Goal: Information Seeking & Learning: Learn about a topic

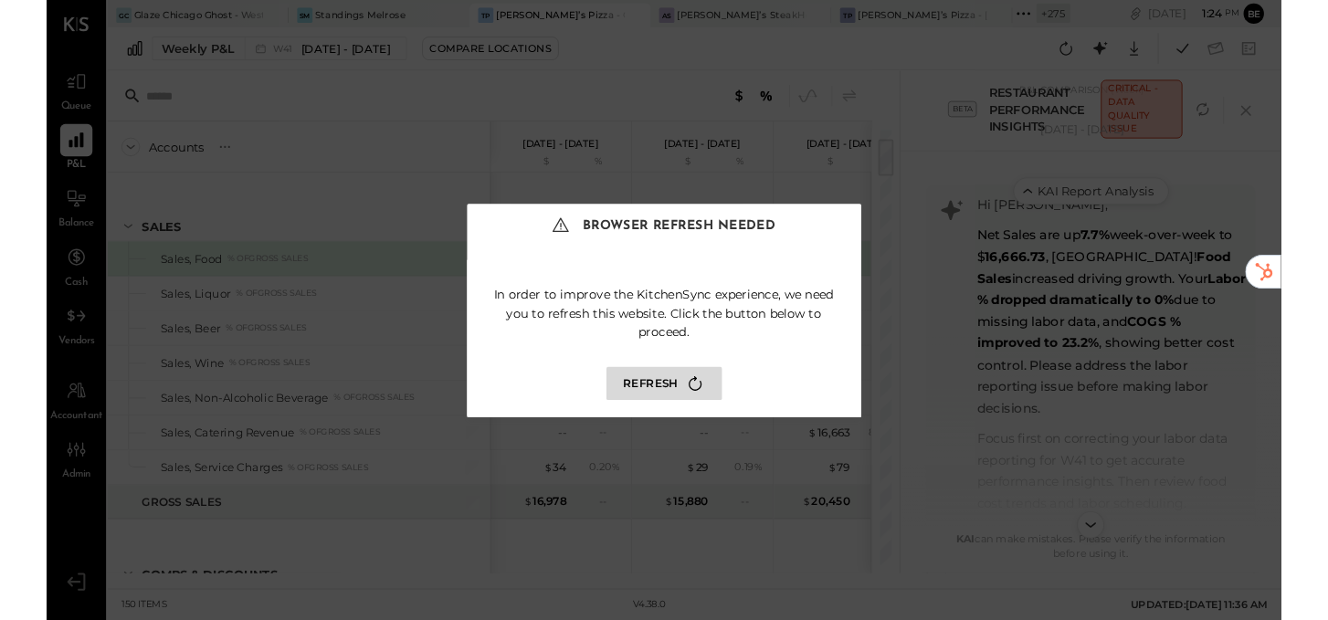
scroll to position [596, 0]
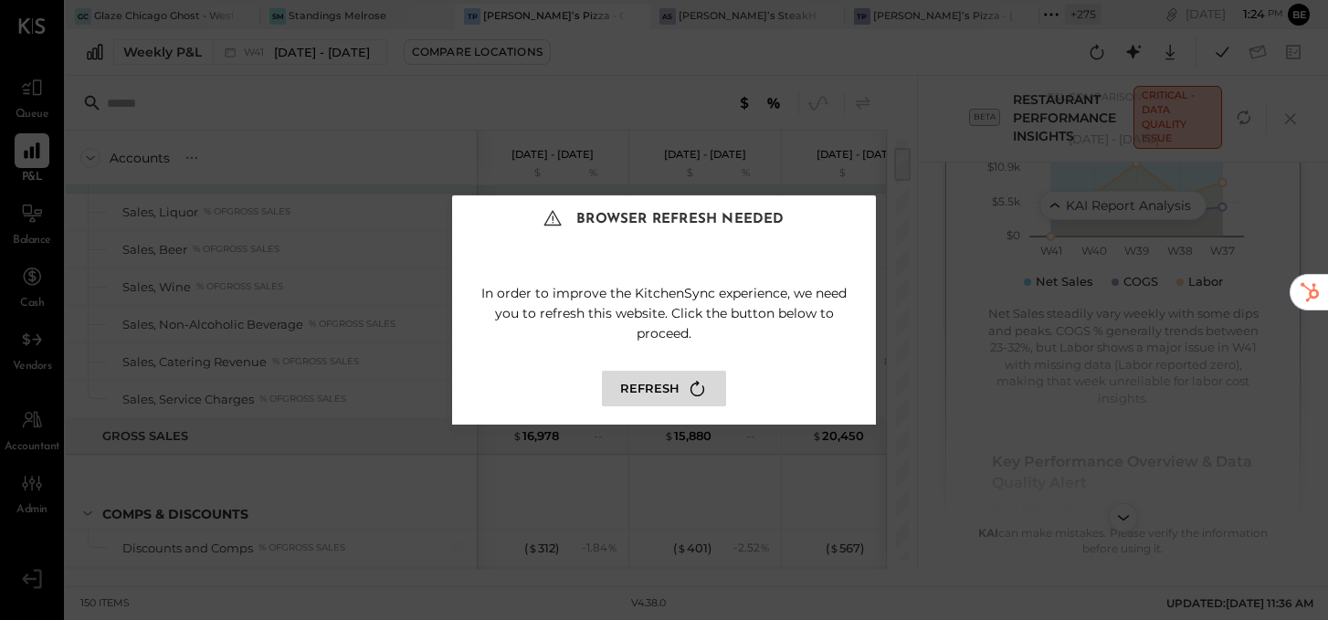
click at [649, 389] on button "Refresh" at bounding box center [664, 389] width 124 height 36
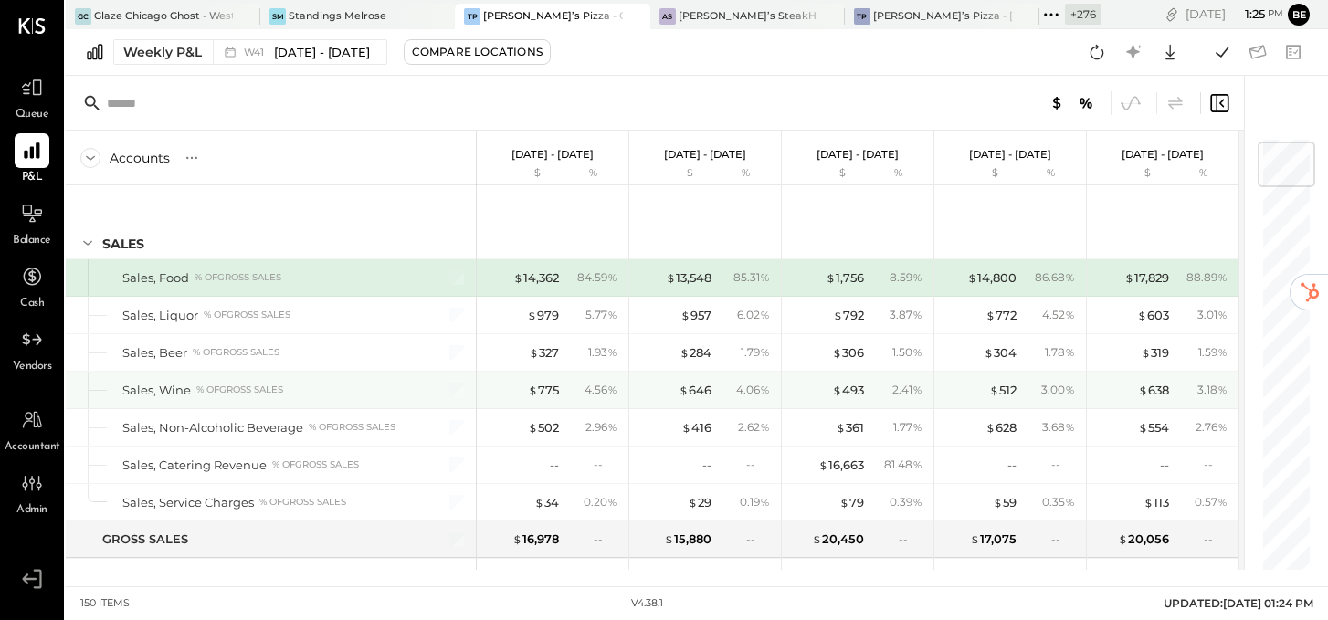
scroll to position [48, 0]
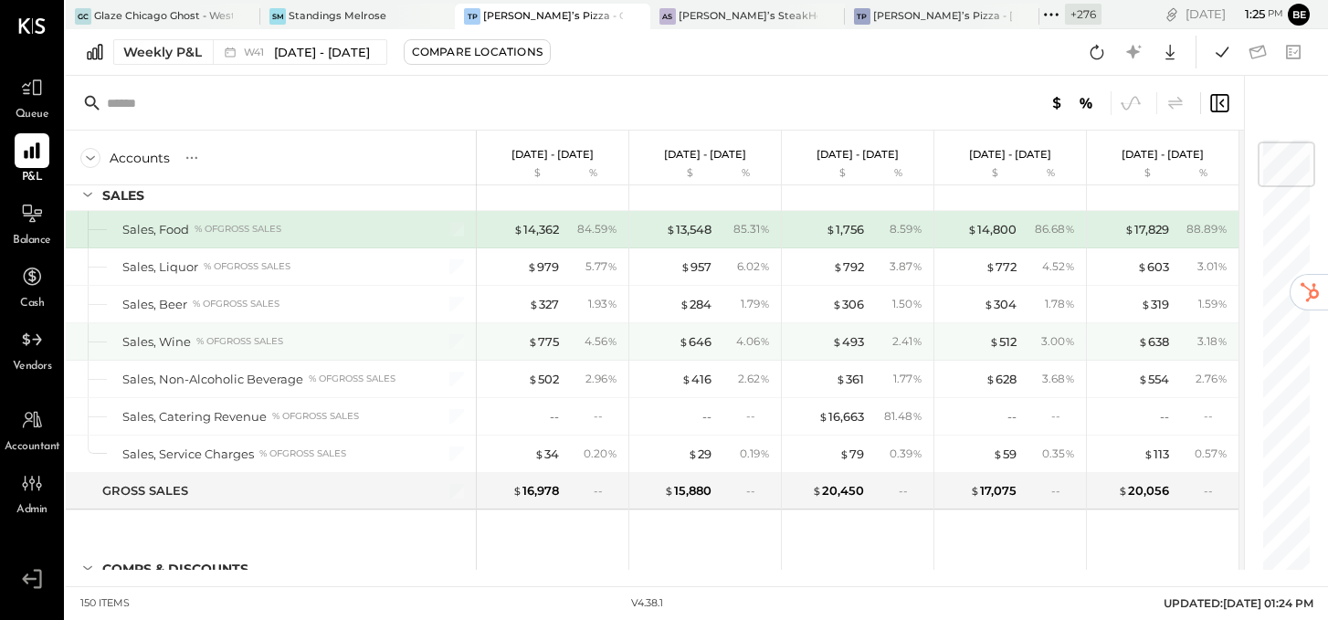
click at [519, 343] on div "$ 775" at bounding box center [522, 341] width 73 height 17
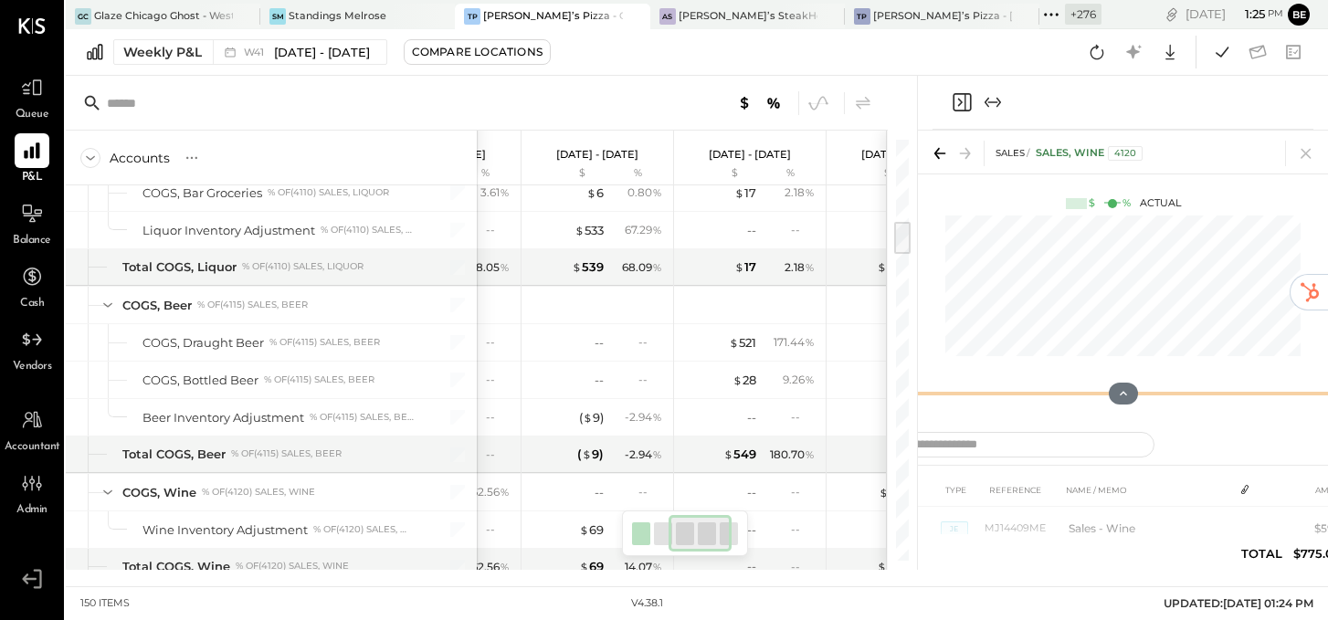
scroll to position [0, 273]
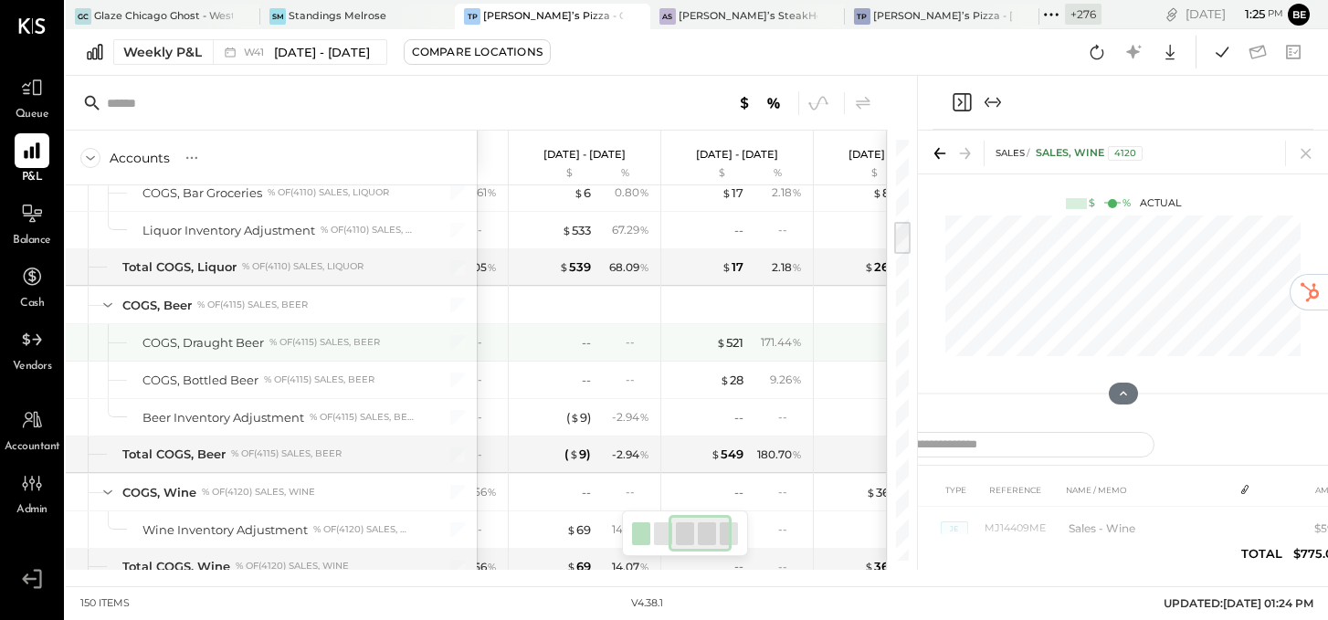
click at [763, 343] on div "171.44 %" at bounding box center [781, 342] width 41 height 16
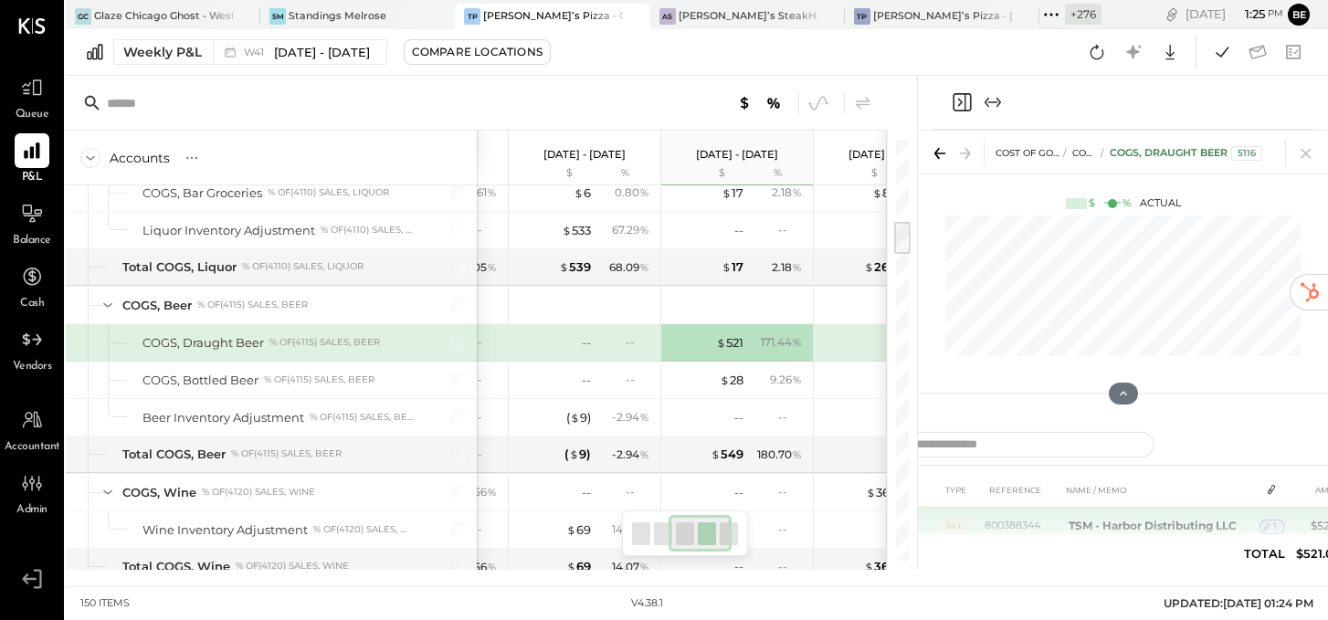
click at [1271, 527] on icon at bounding box center [1267, 527] width 13 height 13
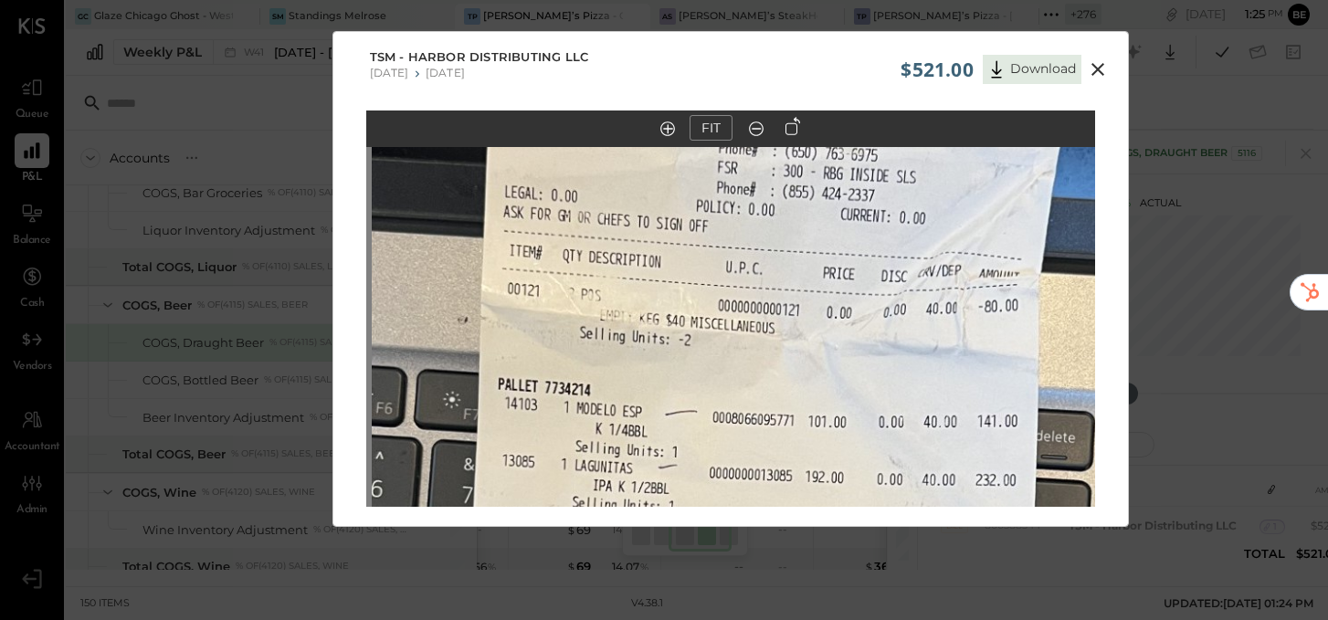
drag, startPoint x: 974, startPoint y: 222, endPoint x: 999, endPoint y: 591, distance: 369.9
click at [999, 591] on div "$521.00 Download TSM - Harbor Distributing LLC [DATE] [DATE] FIT" at bounding box center [664, 310] width 1328 height 620
click at [1094, 65] on icon at bounding box center [1098, 69] width 22 height 22
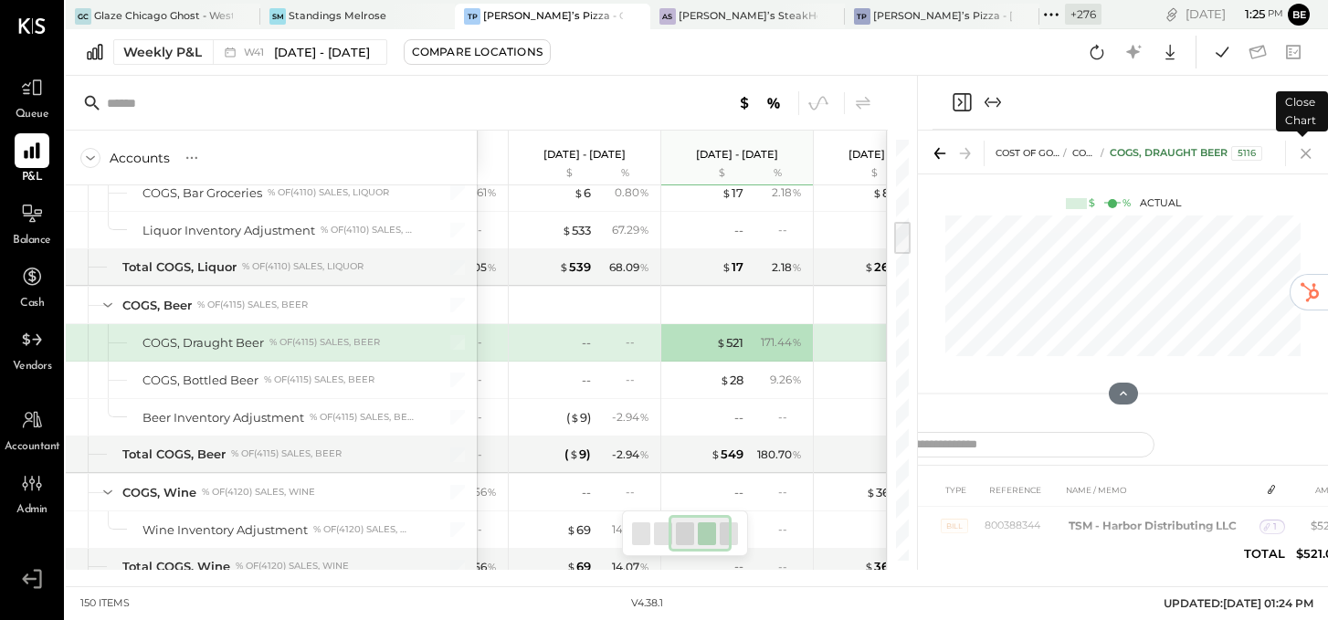
click at [1307, 153] on icon at bounding box center [1306, 154] width 10 height 10
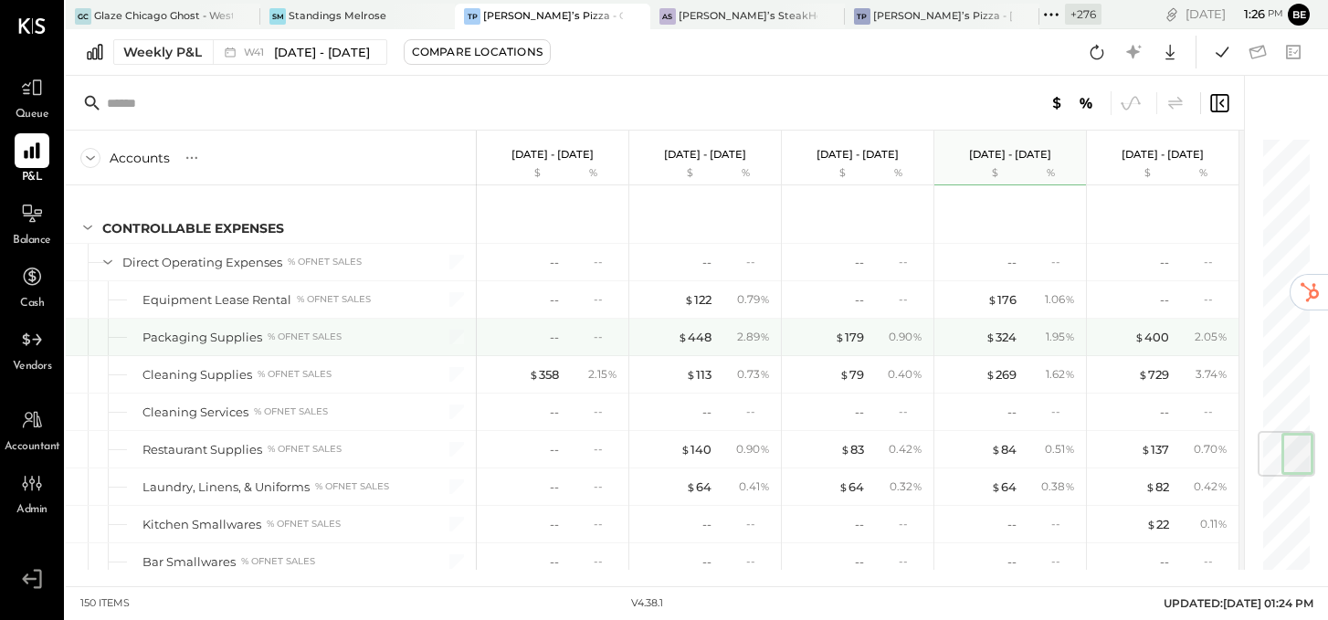
scroll to position [2498, 0]
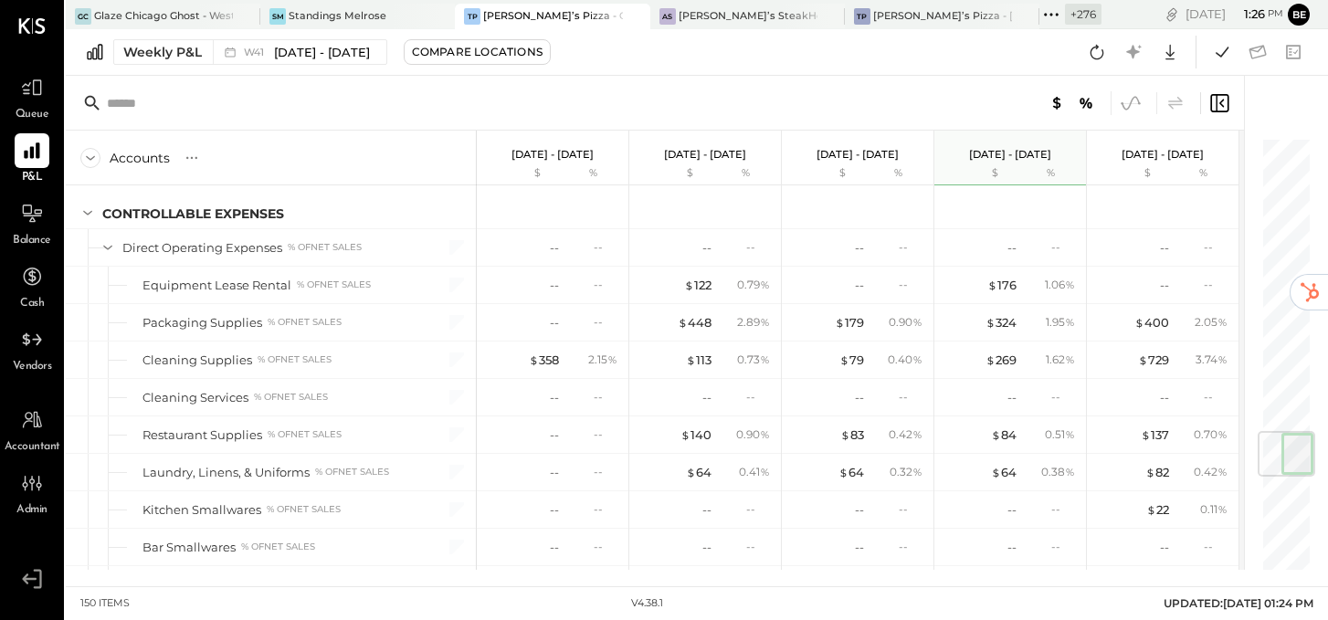
click at [1135, 100] on icon at bounding box center [1131, 103] width 24 height 24
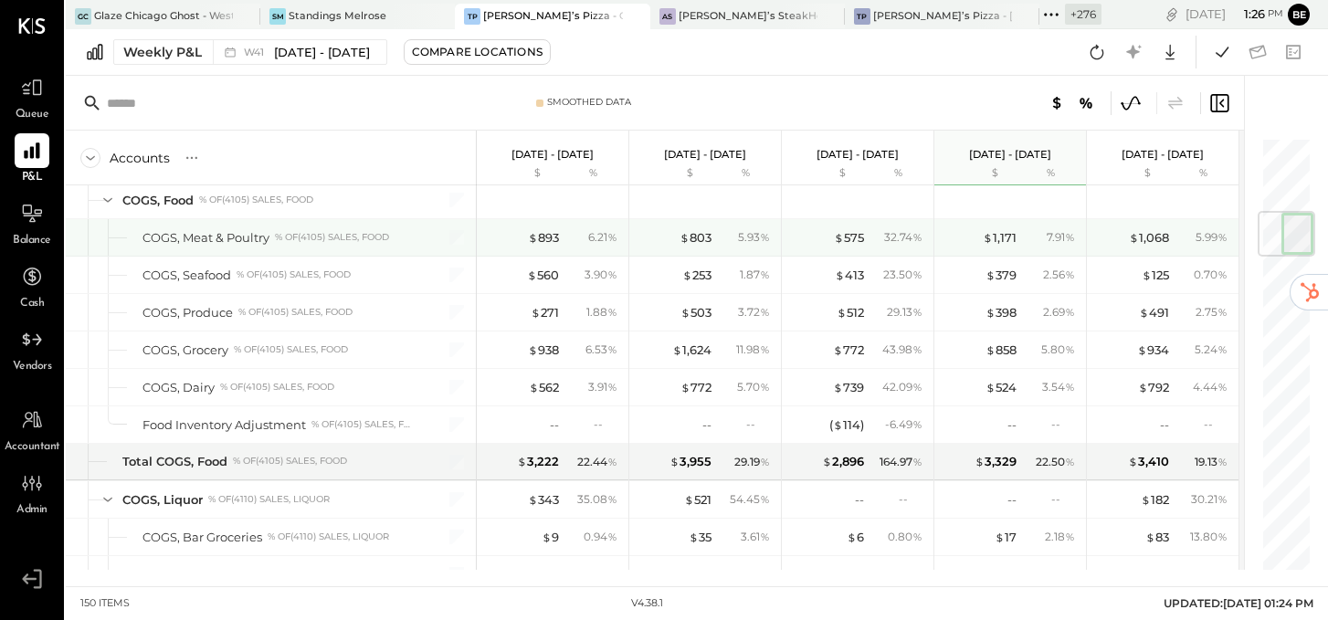
scroll to position [637, 0]
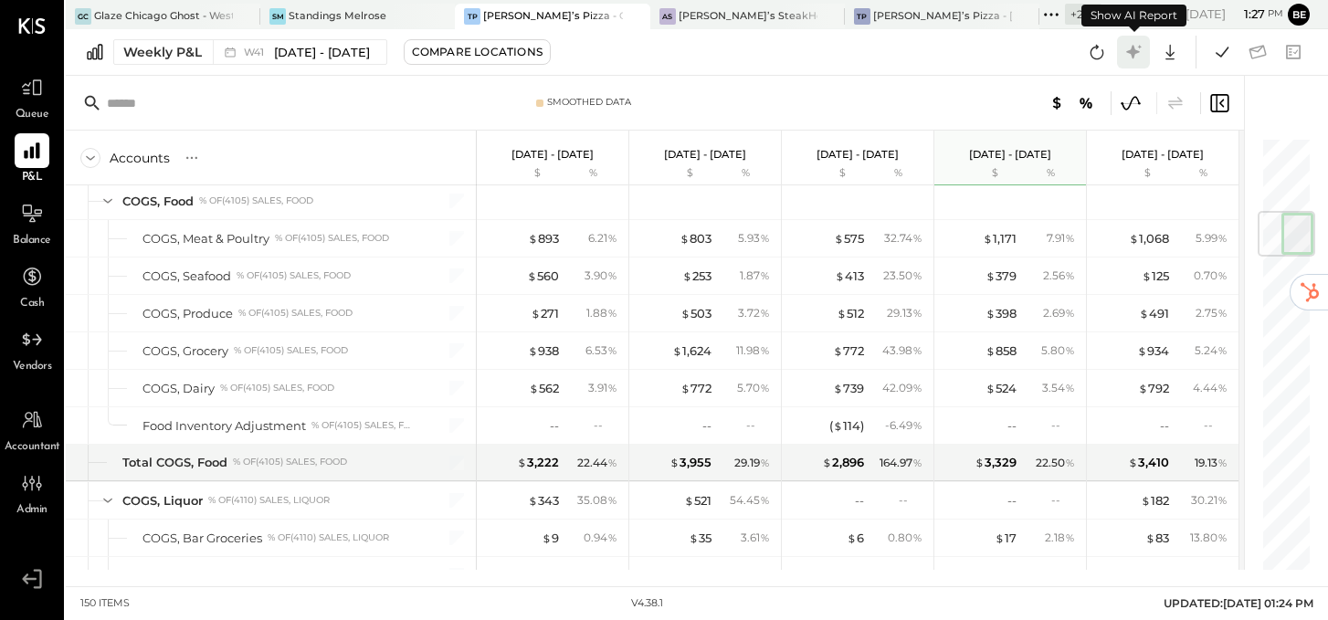
click at [1132, 49] on icon at bounding box center [1133, 52] width 14 height 14
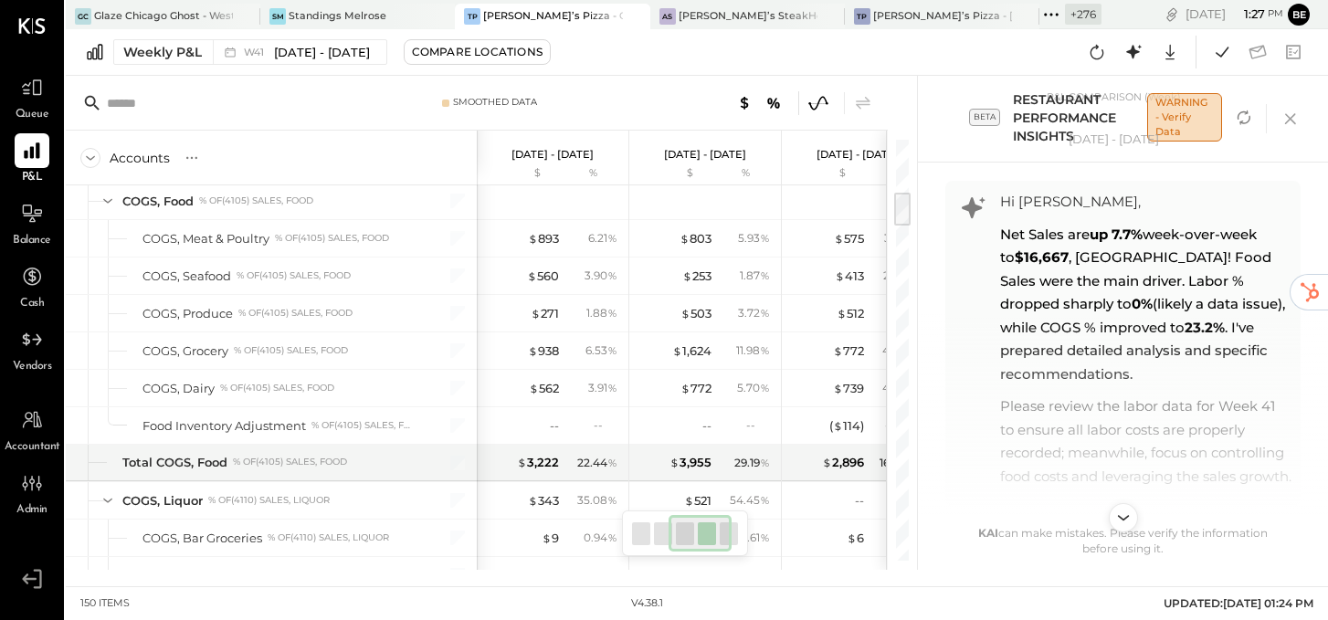
scroll to position [25, 0]
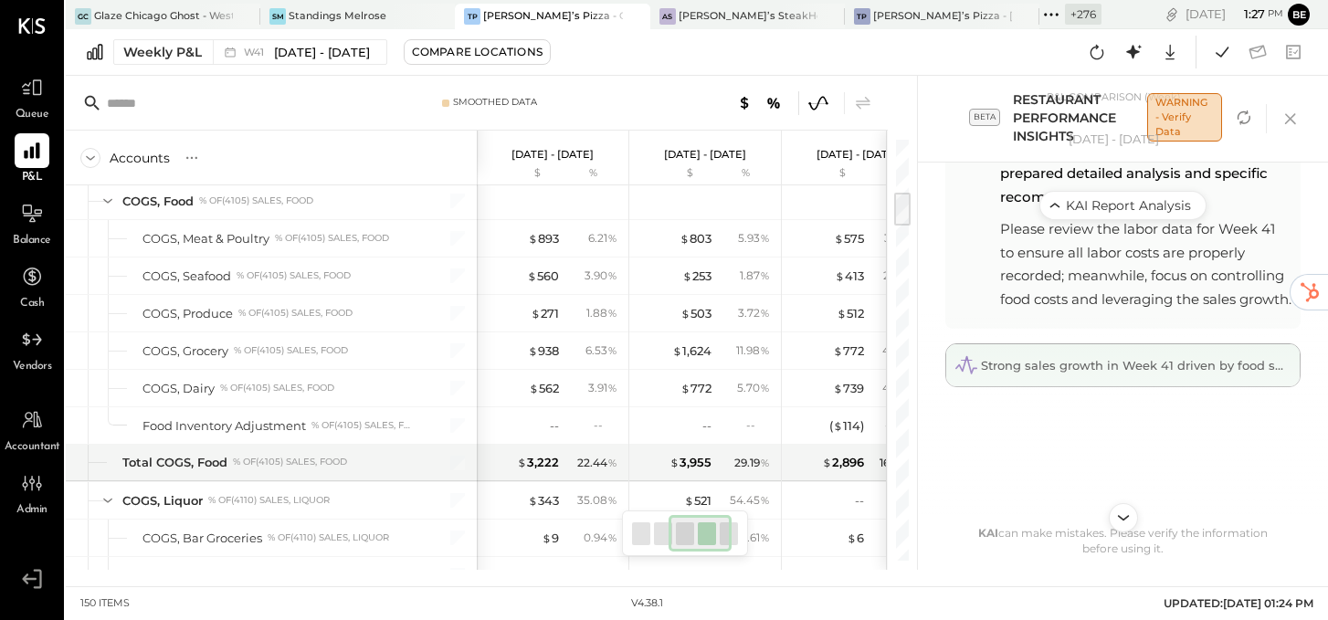
click at [1107, 363] on span "Strong sales growth in Week 41 driven by food sales, but labor data missing – u…" at bounding box center [1289, 365] width 617 height 15
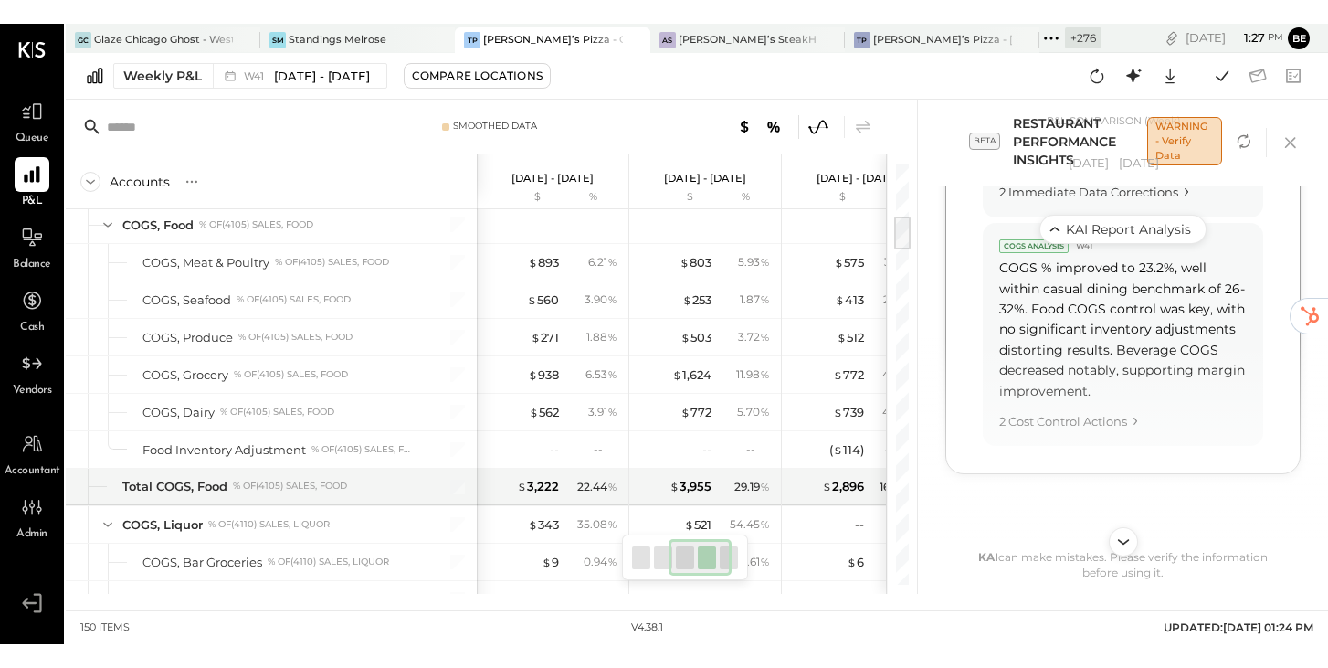
scroll to position [2200, 0]
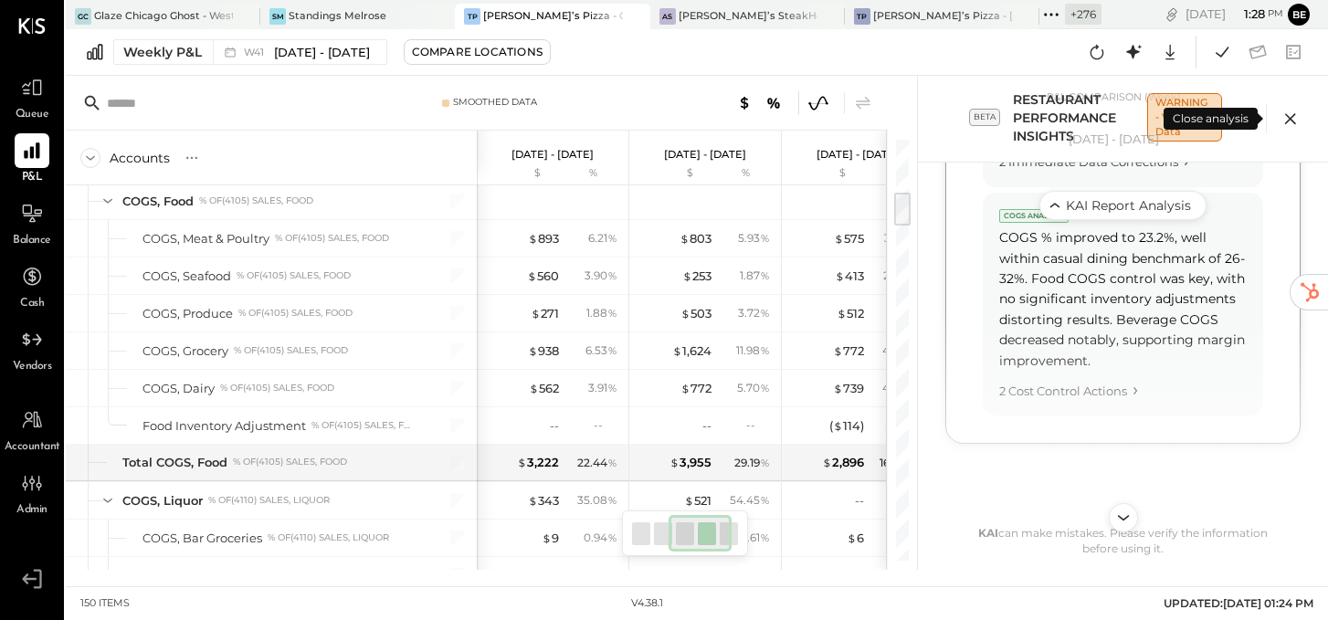
click at [1289, 121] on icon at bounding box center [1290, 118] width 27 height 27
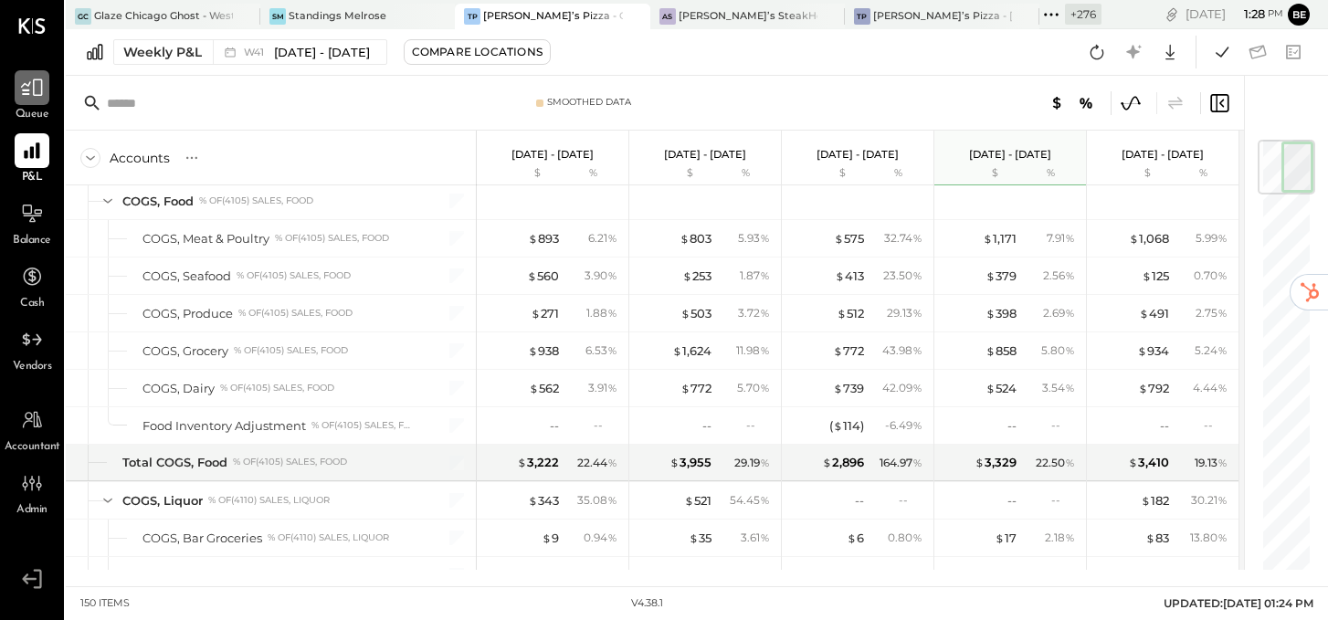
click at [28, 96] on icon at bounding box center [32, 88] width 24 height 24
